Goal: Check status: Check status

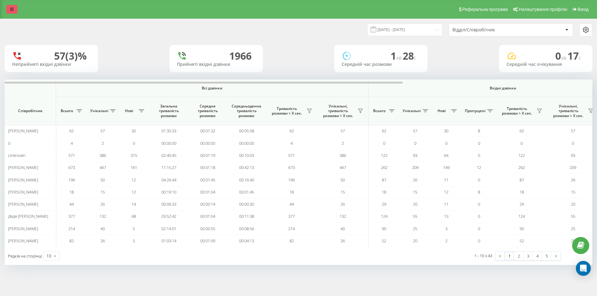
click at [13, 8] on icon at bounding box center [12, 9] width 4 height 4
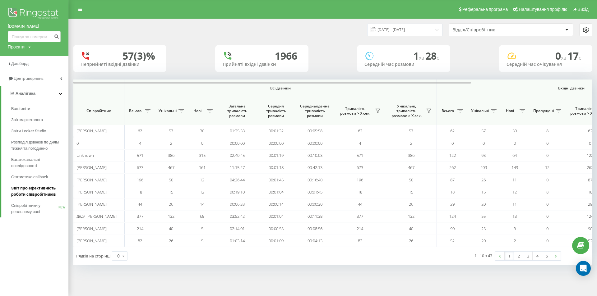
click at [35, 193] on span "Звіт про ефективність роботи співробітників" at bounding box center [38, 191] width 54 height 12
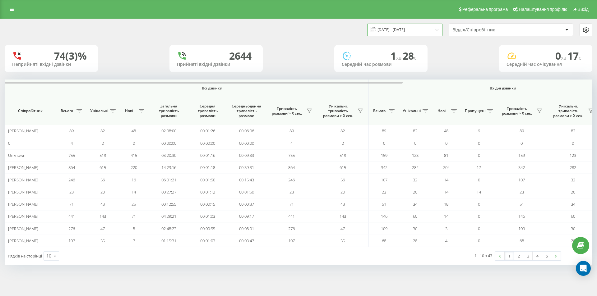
click at [436, 30] on input "[DATE] - [DATE]" at bounding box center [404, 30] width 75 height 12
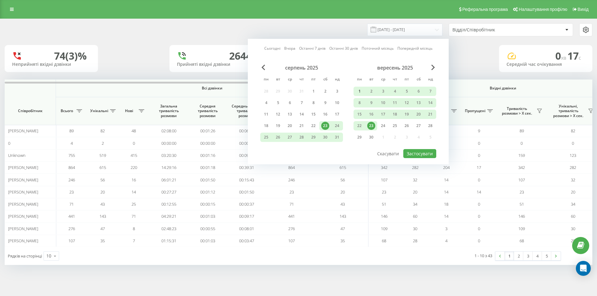
click at [360, 90] on div "1" at bounding box center [359, 91] width 8 height 8
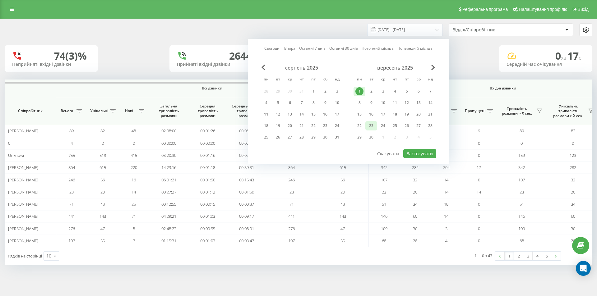
click at [373, 124] on div "23" at bounding box center [371, 126] width 8 height 8
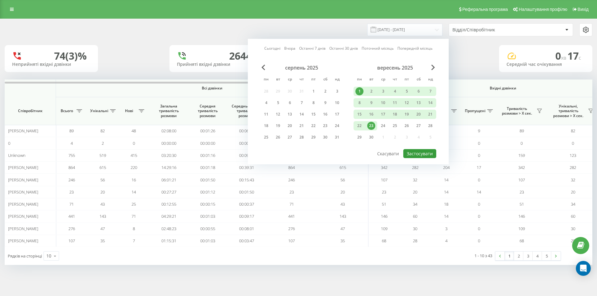
click at [422, 152] on button "Застосувати" at bounding box center [419, 153] width 33 height 9
type input "[DATE] - [DATE]"
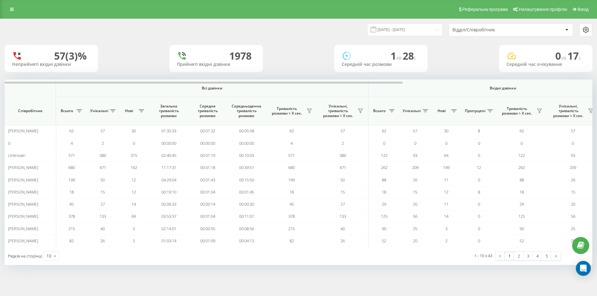
click at [566, 28] on div at bounding box center [566, 29] width 7 height 7
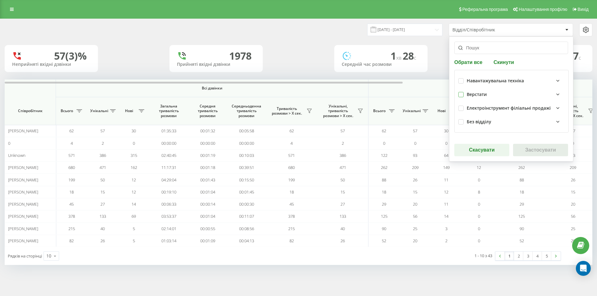
click at [463, 92] on label at bounding box center [460, 92] width 5 height 0
checkbox input "true"
click at [531, 150] on button "Застосувати" at bounding box center [540, 150] width 55 height 12
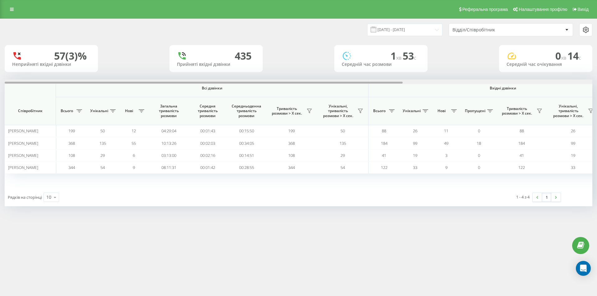
drag, startPoint x: 366, startPoint y: 83, endPoint x: 321, endPoint y: 81, distance: 45.5
click at [321, 81] on div at bounding box center [299, 82] width 588 height 5
